Goal: Information Seeking & Learning: Learn about a topic

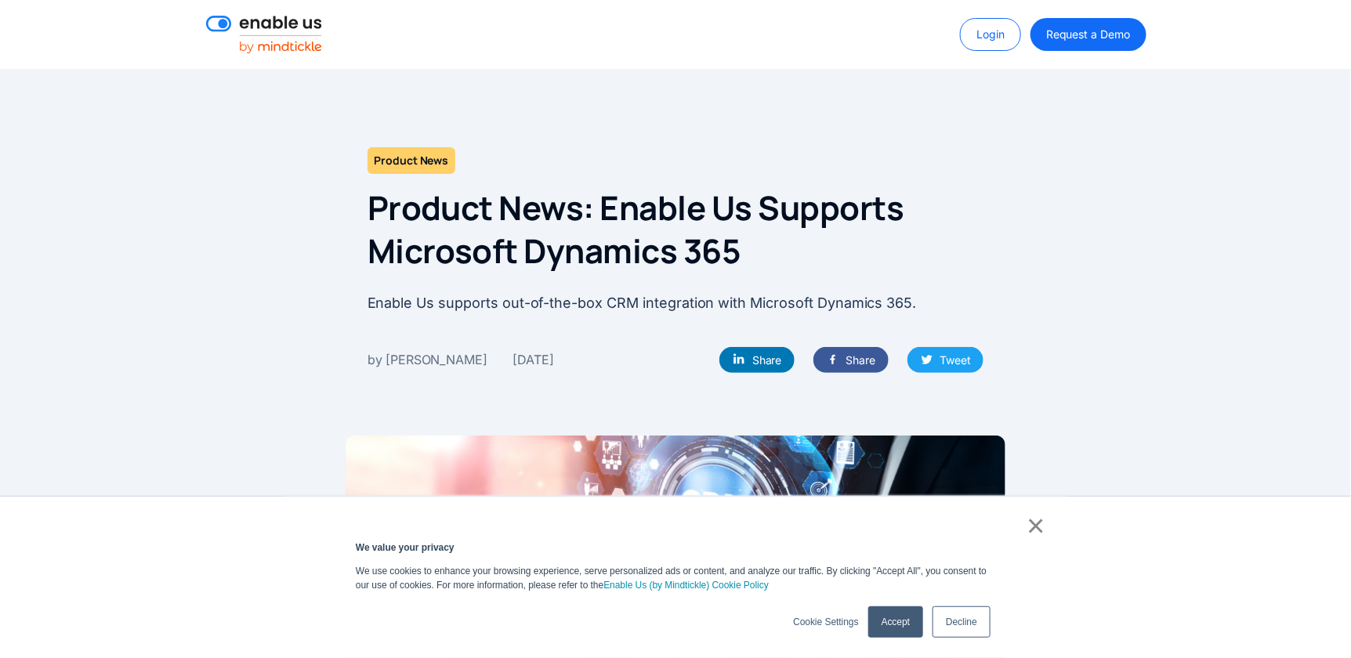
drag, startPoint x: 290, startPoint y: 17, endPoint x: 658, endPoint y: 77, distance: 373.0
click at [290, 17] on img at bounding box center [264, 35] width 116 height 38
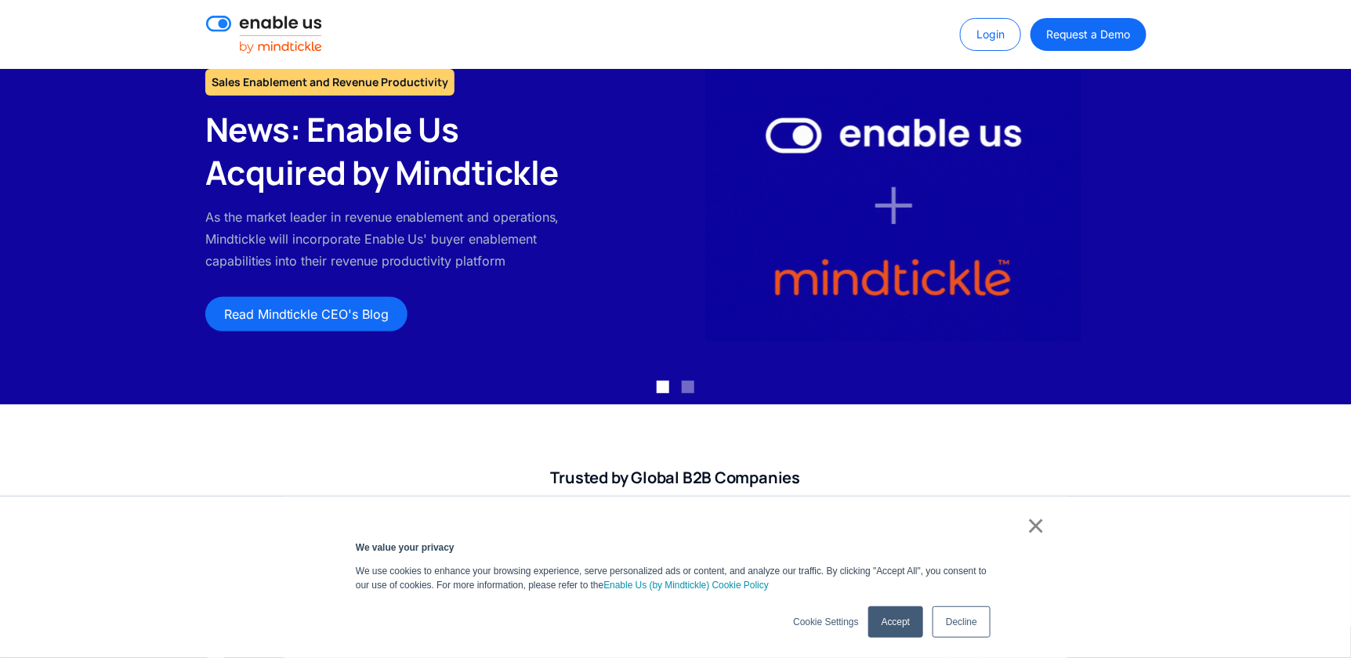
scroll to position [110, 0]
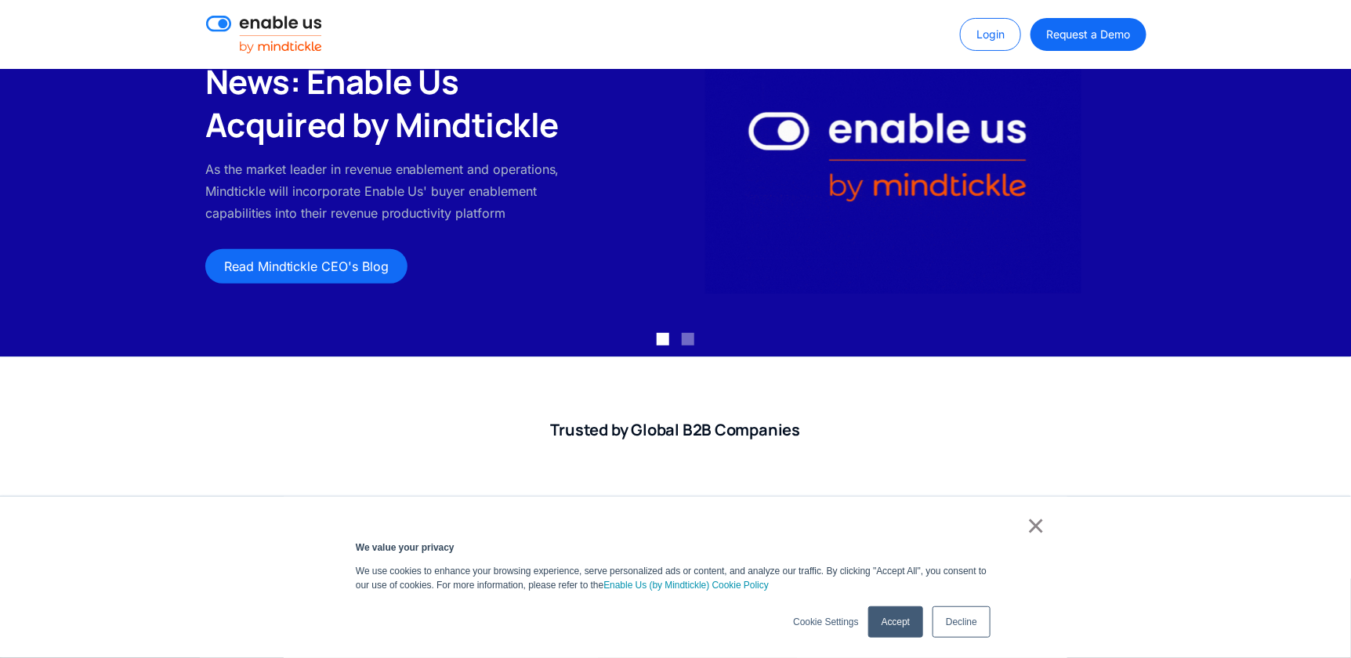
click at [974, 620] on link "Decline" at bounding box center [961, 621] width 58 height 31
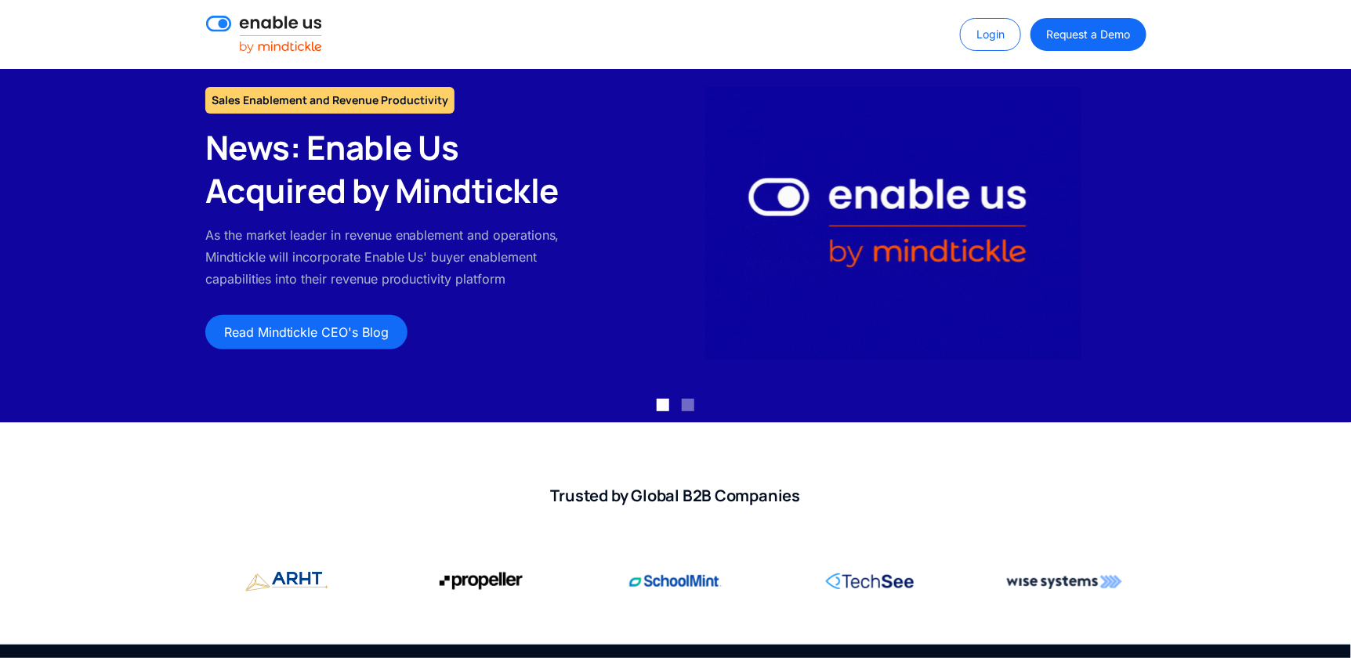
scroll to position [0, 0]
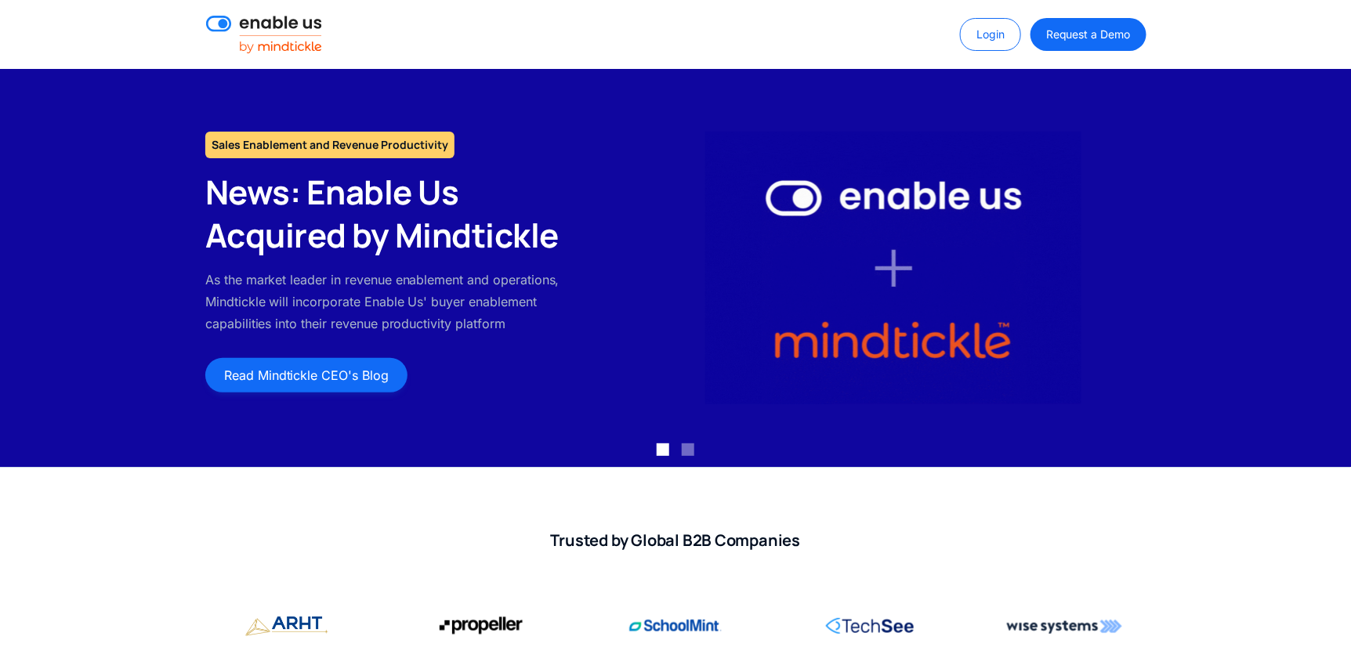
click at [295, 379] on link "Read Mindtickle CEO's Blog" at bounding box center [306, 375] width 202 height 34
